Goal: Task Accomplishment & Management: Use online tool/utility

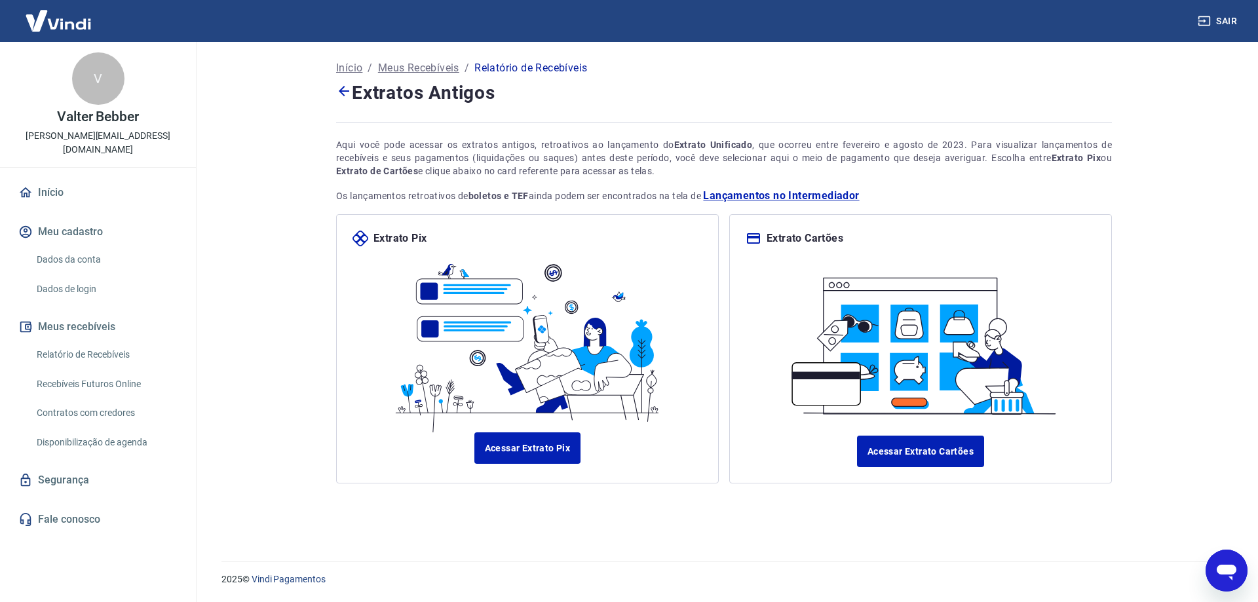
click at [64, 21] on img at bounding box center [58, 21] width 85 height 40
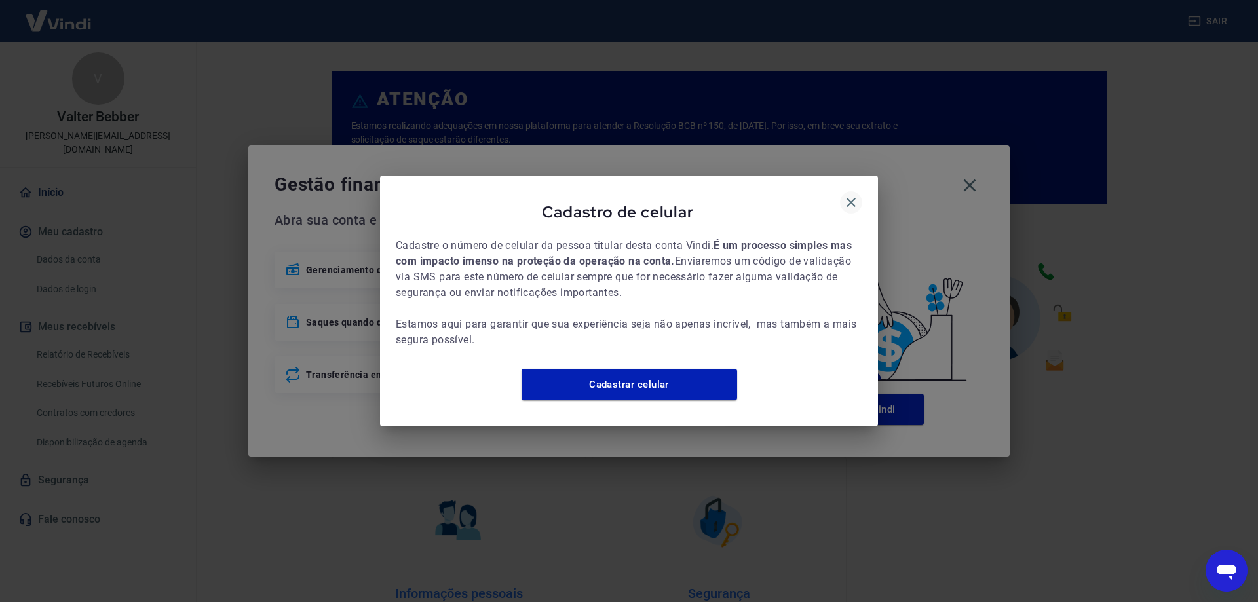
click at [851, 195] on icon "button" at bounding box center [851, 203] width 16 height 16
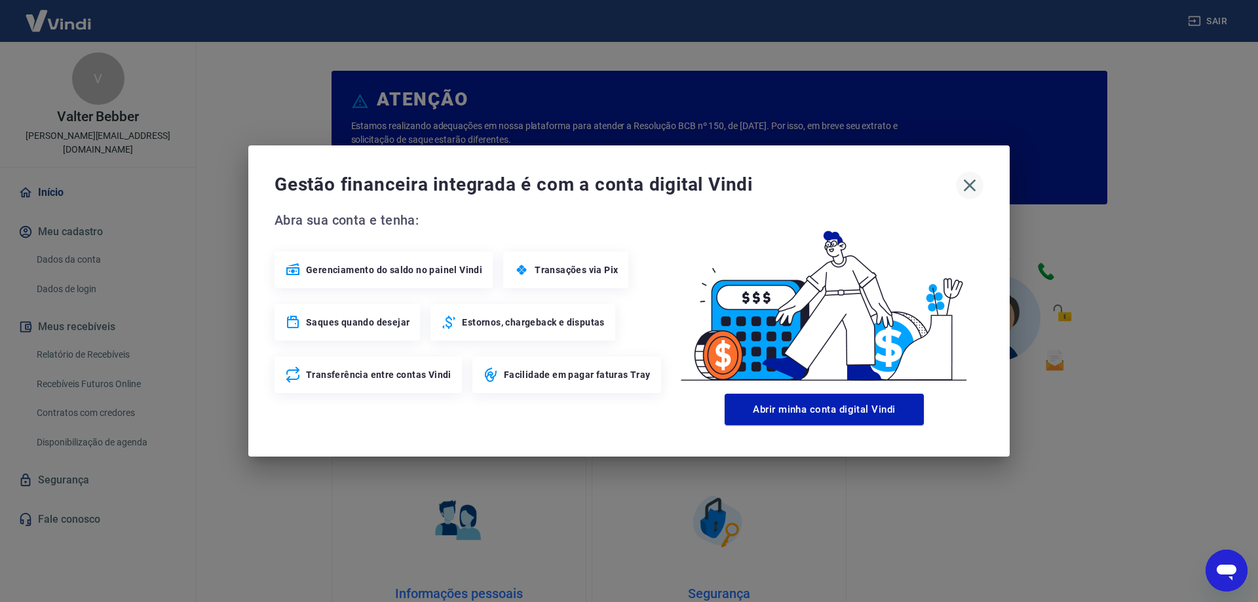
click at [971, 186] on icon "button" at bounding box center [970, 185] width 12 height 12
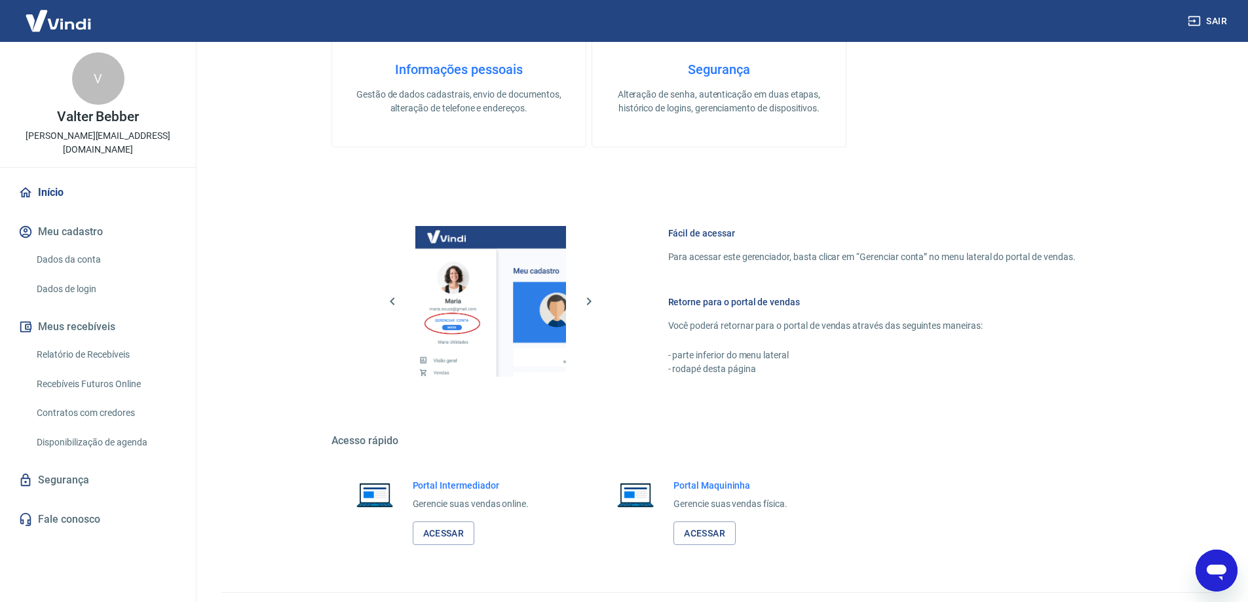
scroll to position [555, 0]
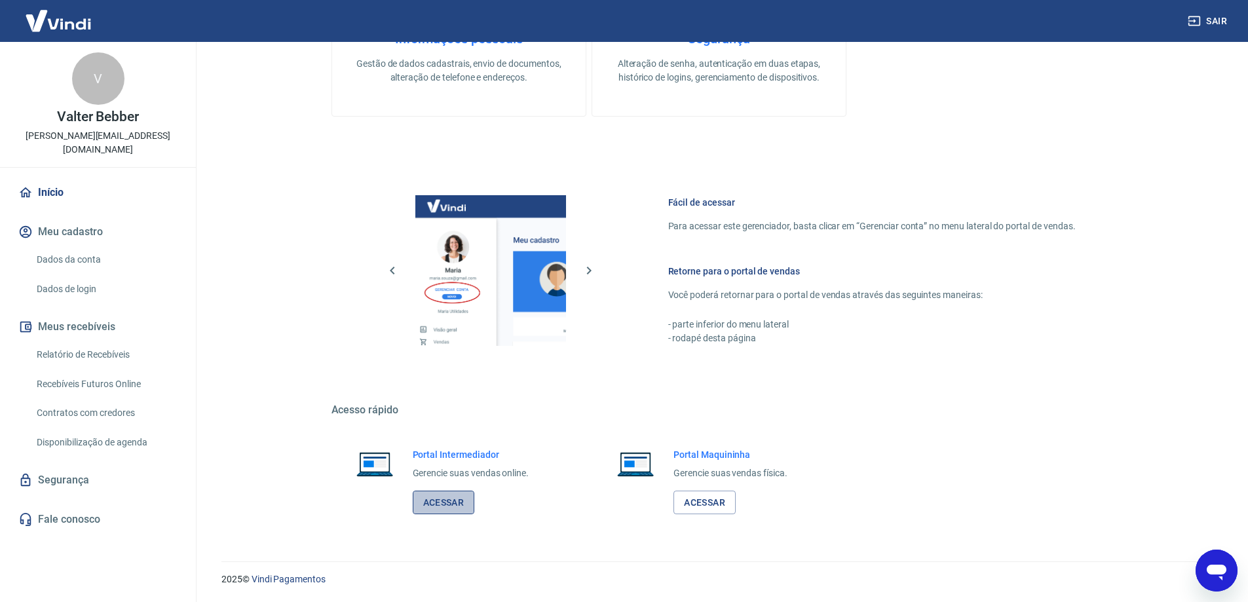
click at [446, 501] on link "Acessar" at bounding box center [444, 503] width 62 height 24
